Goal: Transaction & Acquisition: Purchase product/service

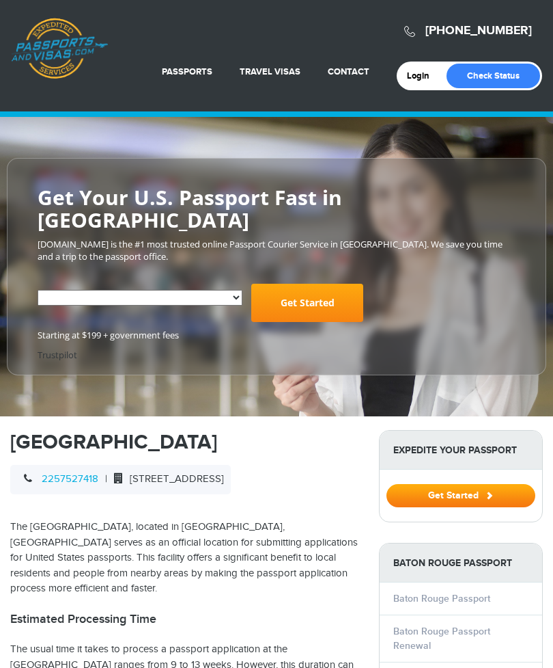
select select "**********"
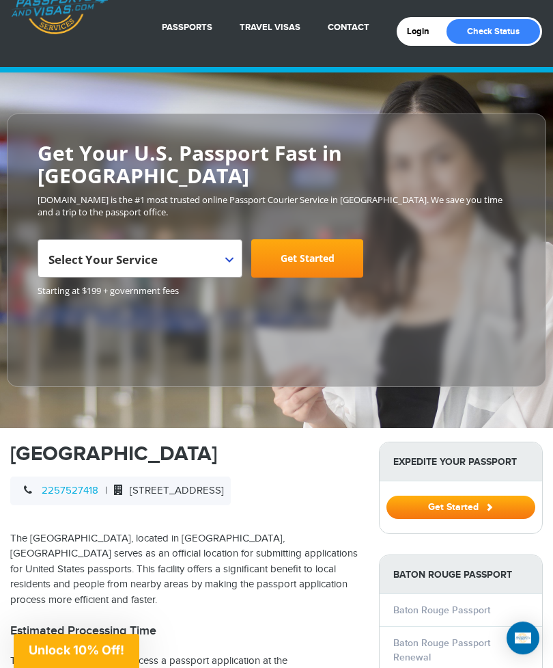
scroll to position [44, 0]
click at [221, 245] on span "Select Your Service" at bounding box center [139, 264] width 180 height 38
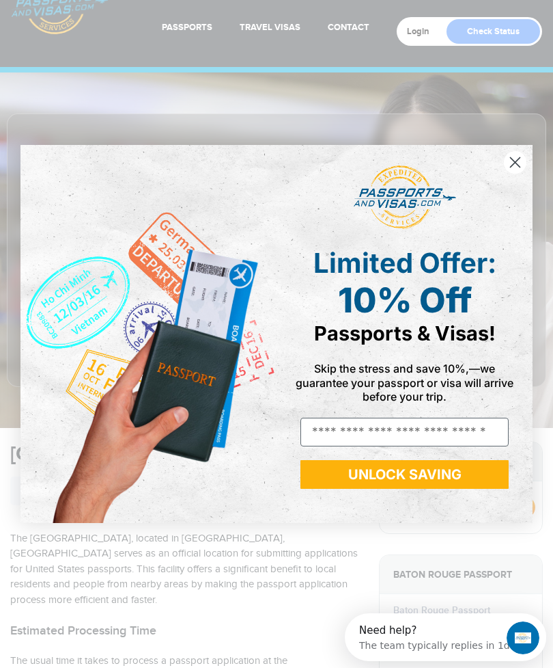
scroll to position [0, 0]
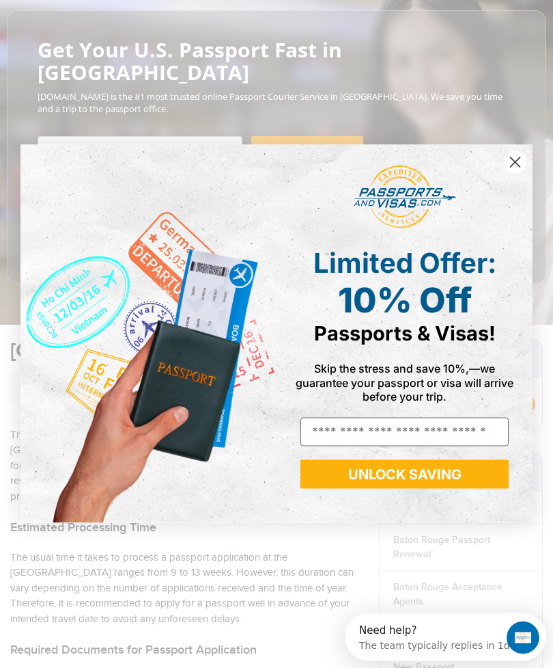
click at [510, 174] on circle "Close dialog" at bounding box center [515, 162] width 23 height 23
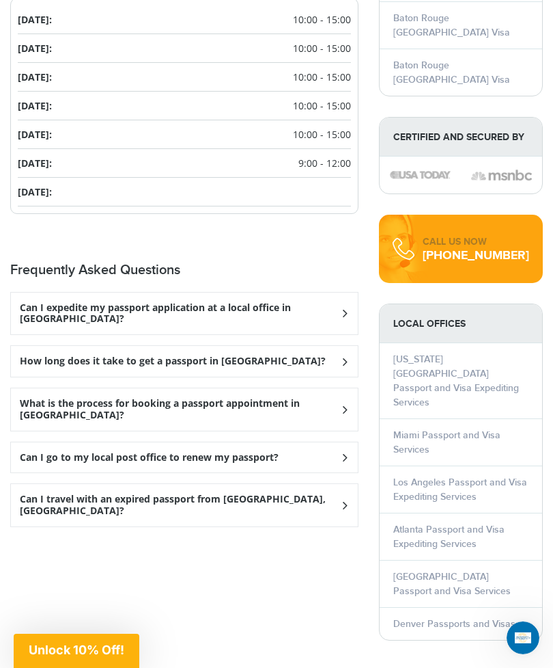
scroll to position [1631, 0]
click at [276, 325] on h3 "Can I go to my local post office to renew my passport?" at bounding box center [180, 312] width 320 height 23
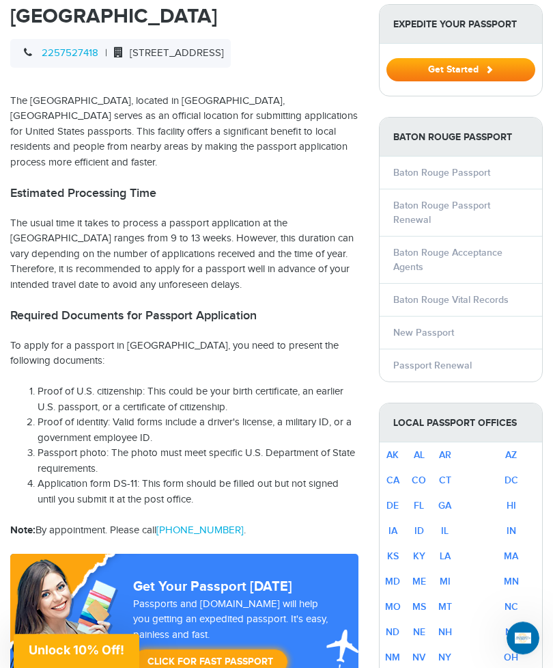
scroll to position [482, 0]
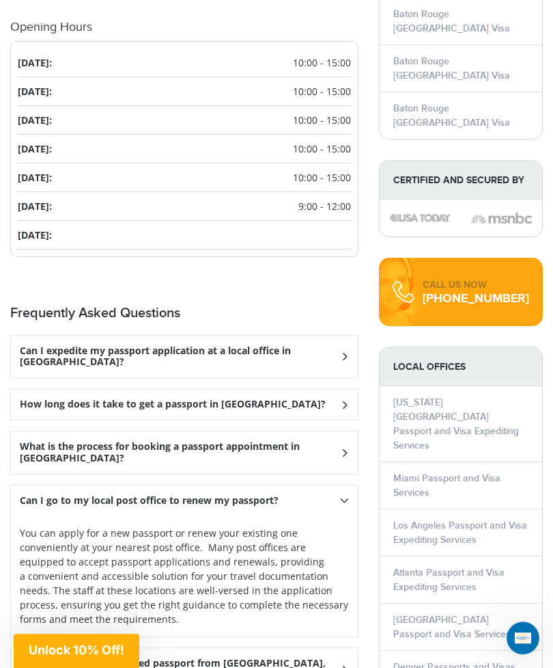
click at [265, 378] on div "What is the process for booking a passport appointment in [GEOGRAPHIC_DATA]?" at bounding box center [184, 357] width 347 height 42
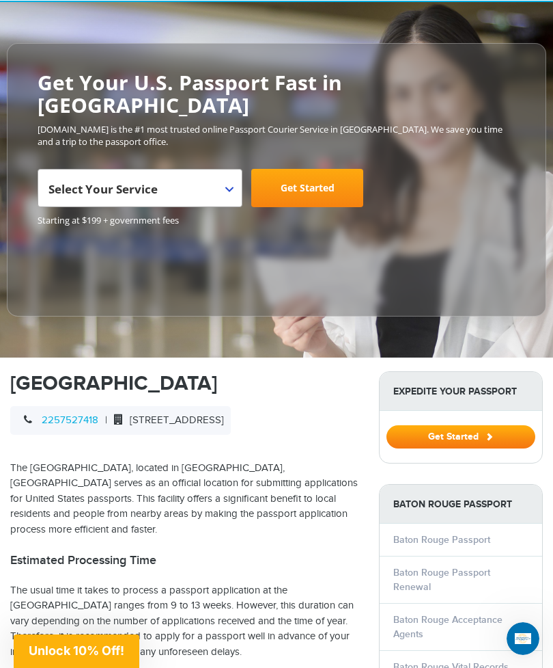
click at [191, 176] on span "Select Your Service" at bounding box center [139, 193] width 180 height 38
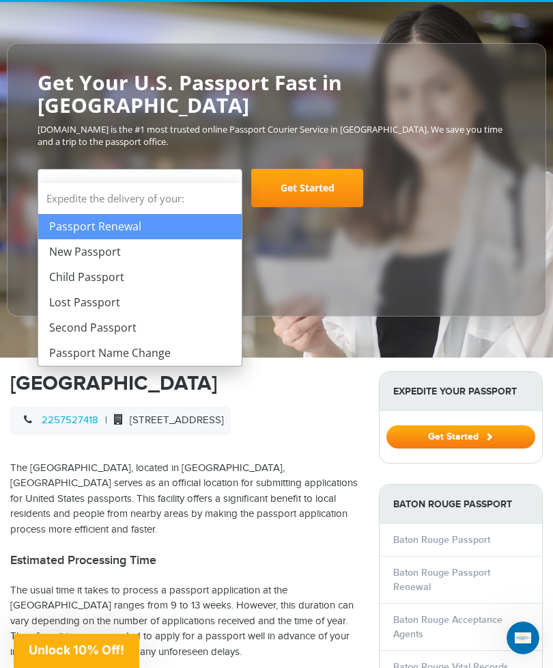
click at [317, 169] on link "Get Started" at bounding box center [307, 188] width 112 height 38
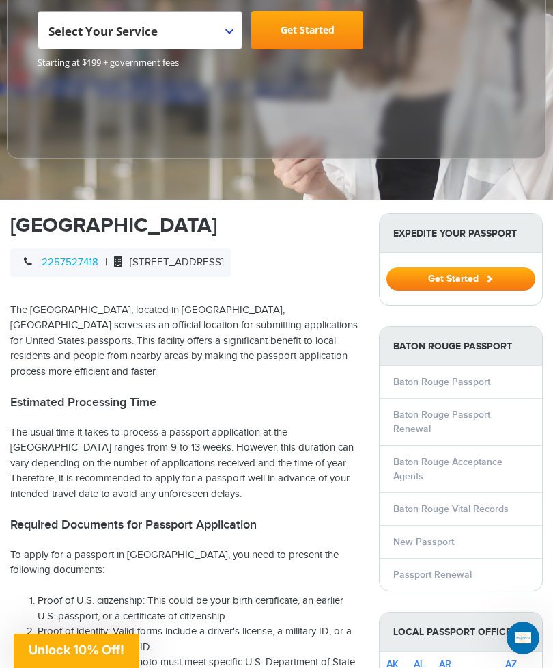
scroll to position [271, 0]
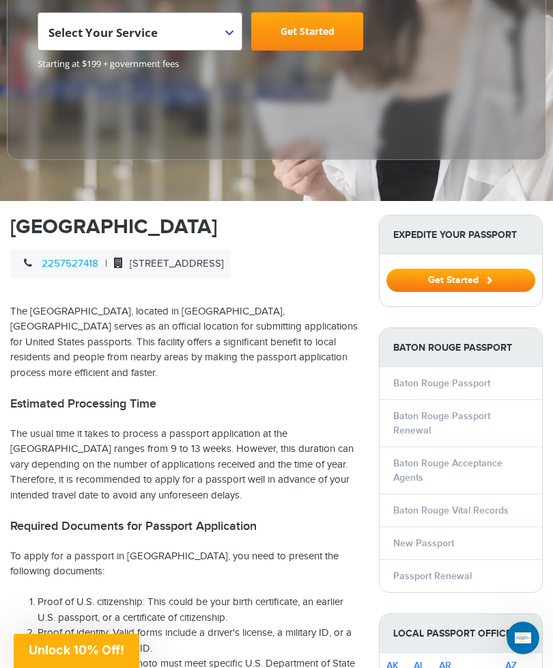
click at [491, 410] on link "Baton Rouge Passport Renewal" at bounding box center [442, 423] width 97 height 26
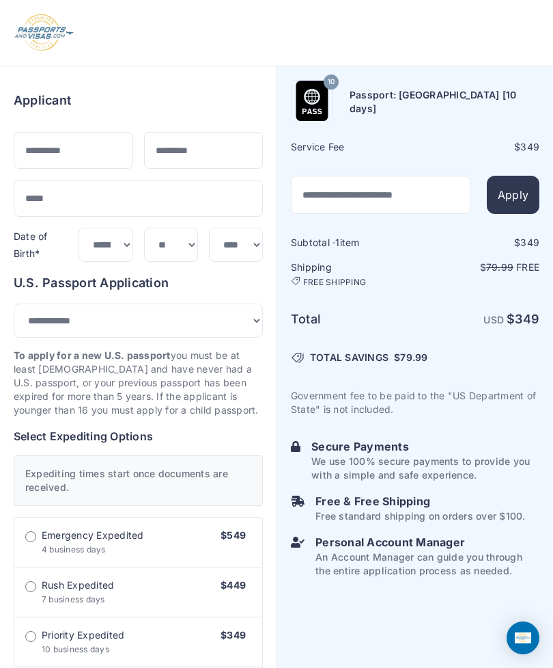
select select "***"
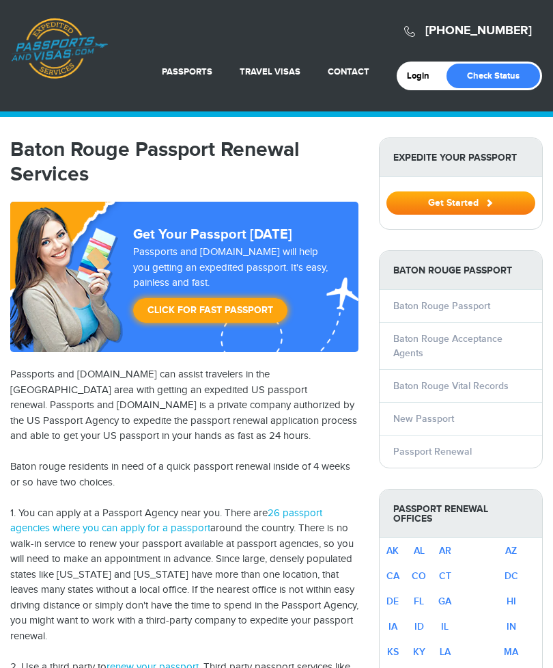
select select "**********"
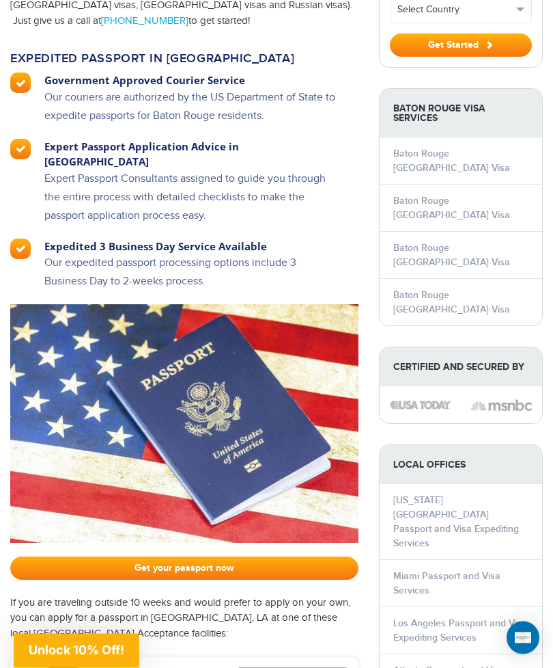
scroll to position [1015, 0]
